Goal: Find contact information: Find contact information

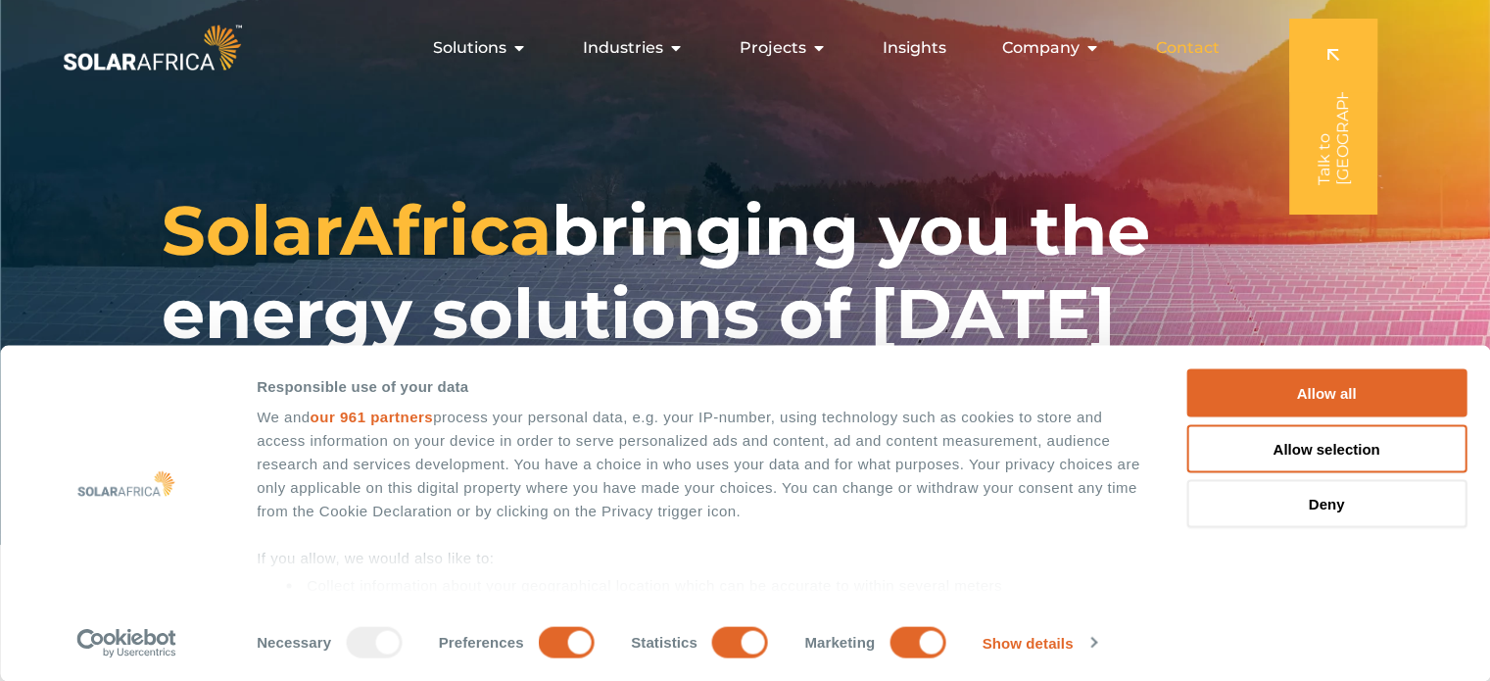
click at [1190, 45] on span "Contact" at bounding box center [1188, 48] width 64 height 24
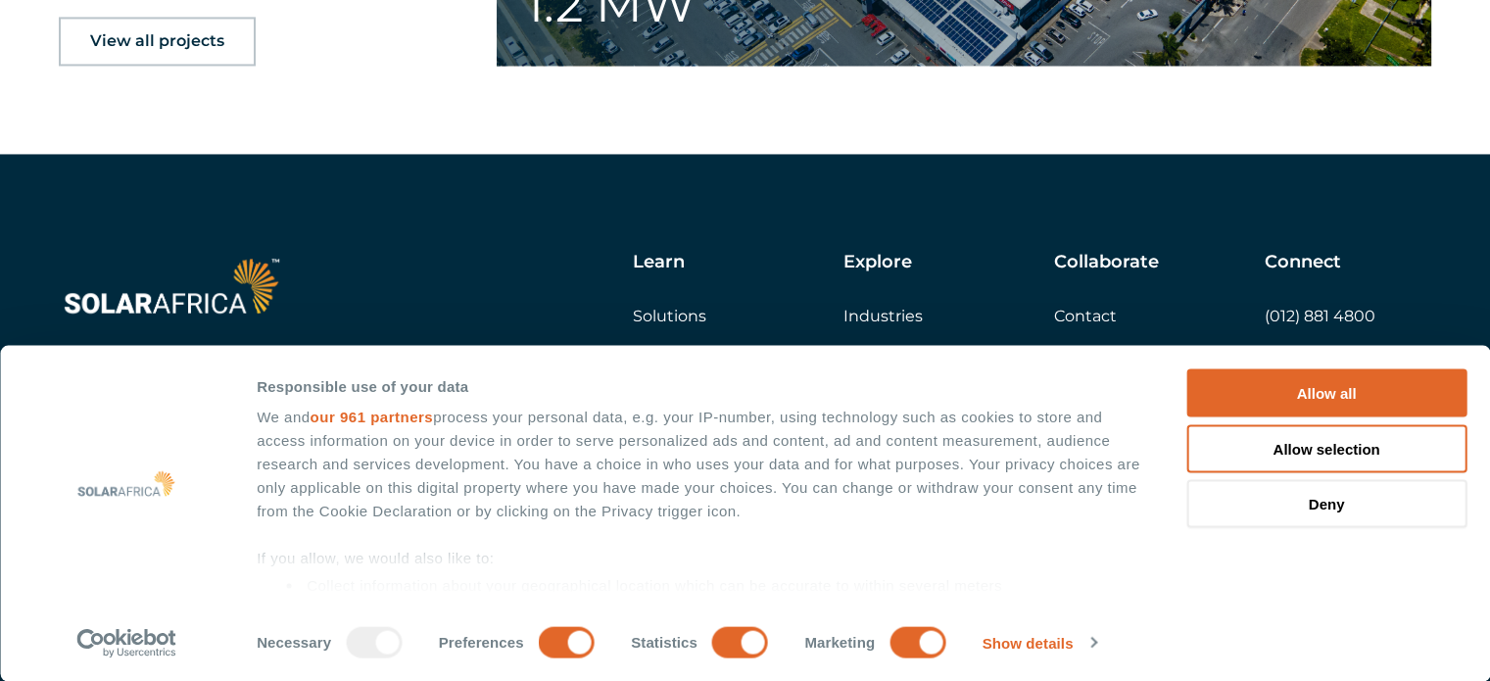
scroll to position [3255, 0]
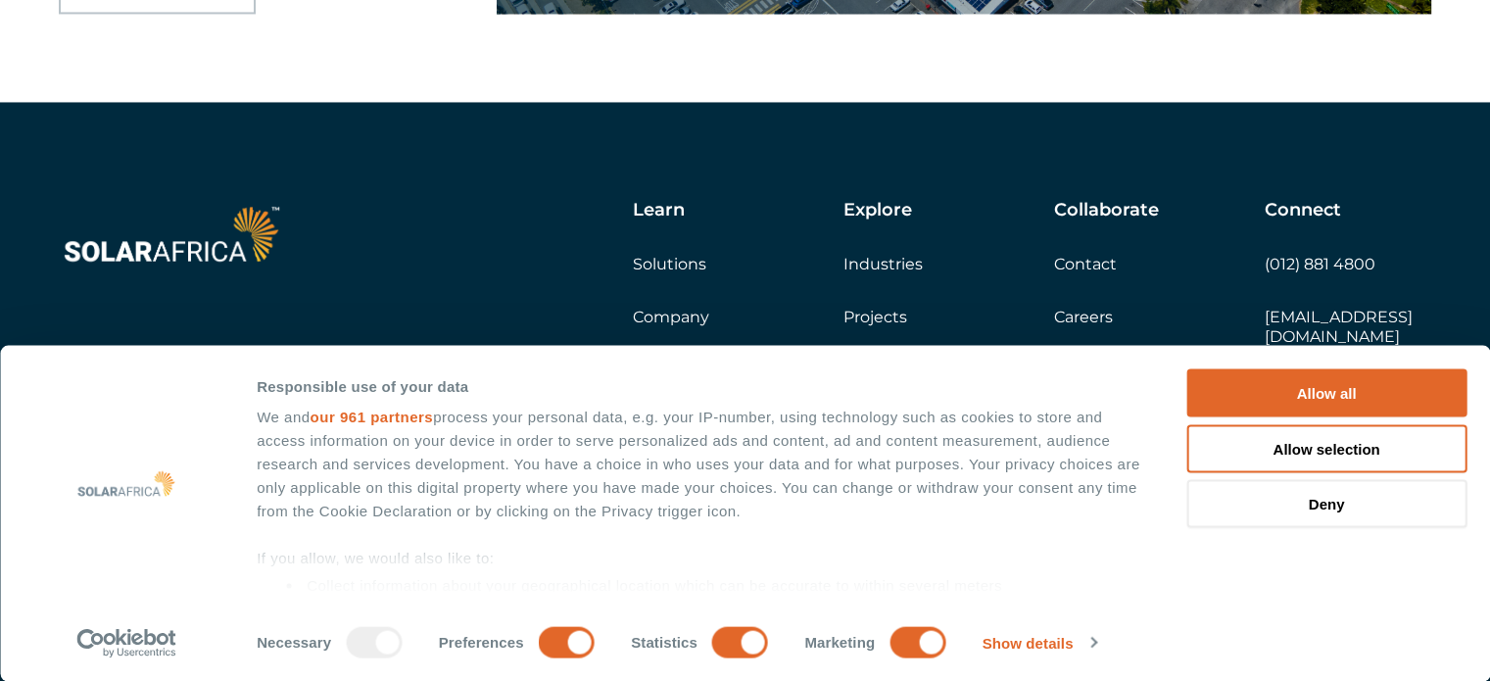
drag, startPoint x: 1504, startPoint y: 62, endPoint x: 1504, endPoint y: 642, distance: 580.0
click at [1082, 262] on link "Contact" at bounding box center [1085, 264] width 63 height 19
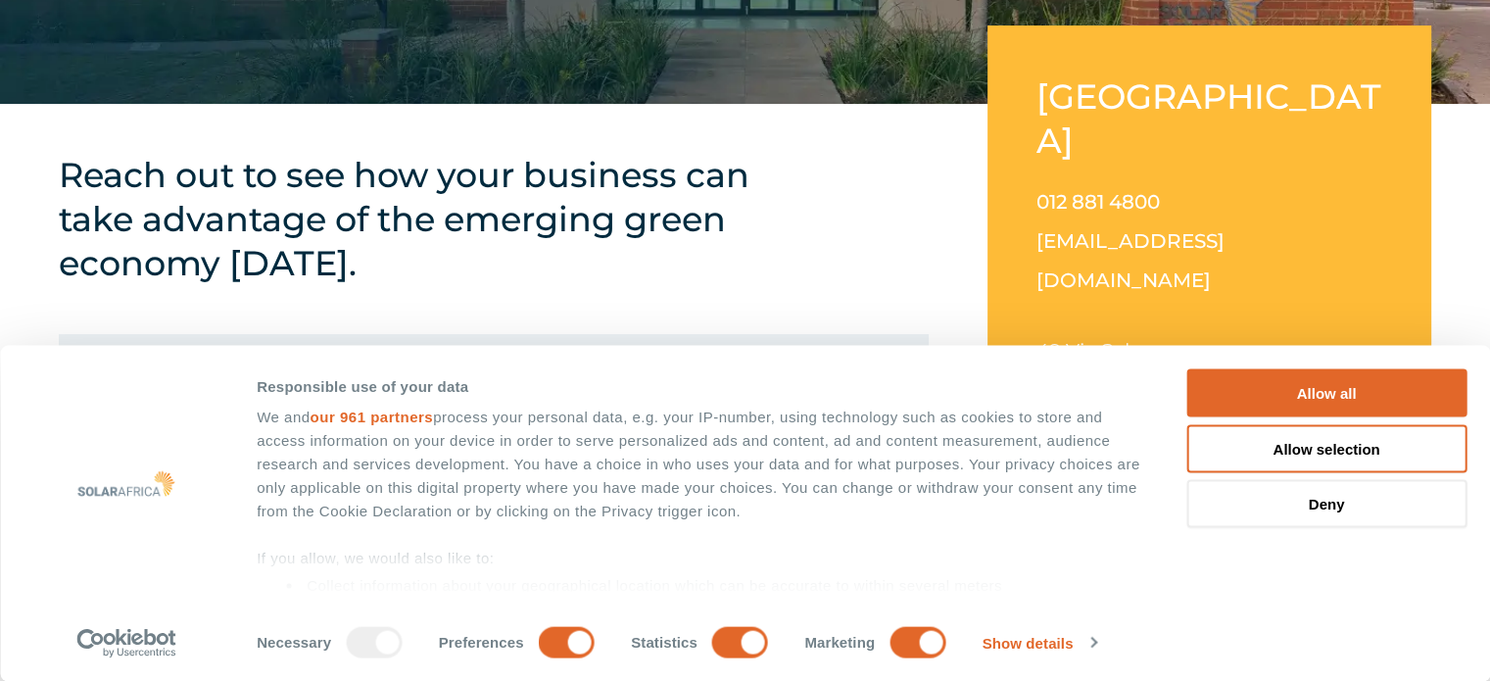
scroll to position [446, 0]
